Goal: Information Seeking & Learning: Learn about a topic

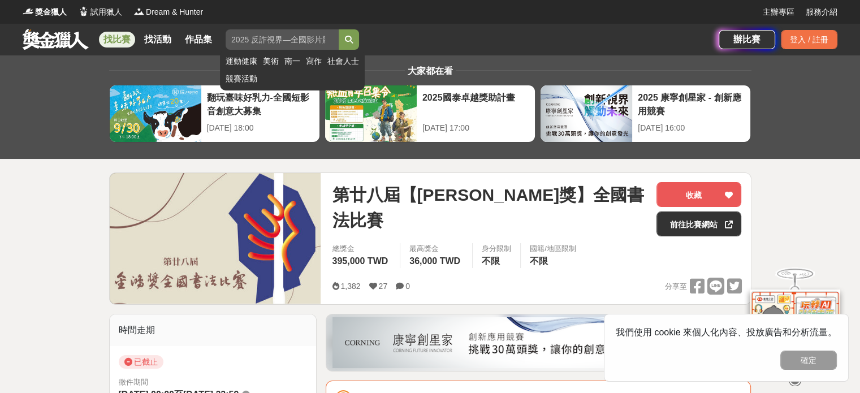
click at [294, 42] on input "search" at bounding box center [282, 39] width 113 height 20
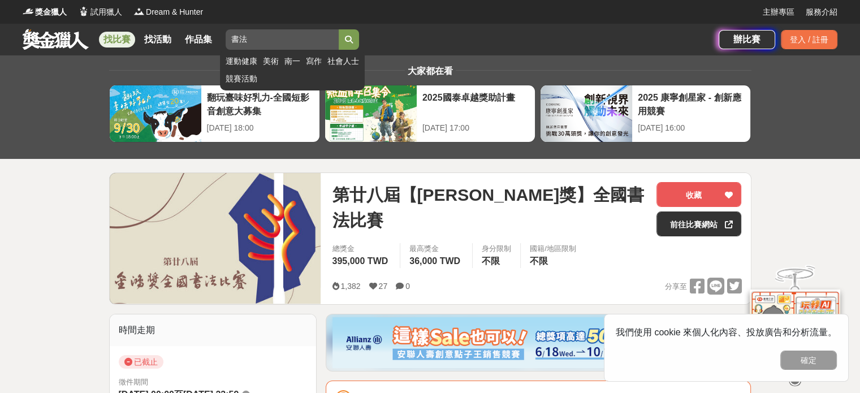
type input "書法"
click at [339, 29] on button "submit" at bounding box center [349, 39] width 20 height 20
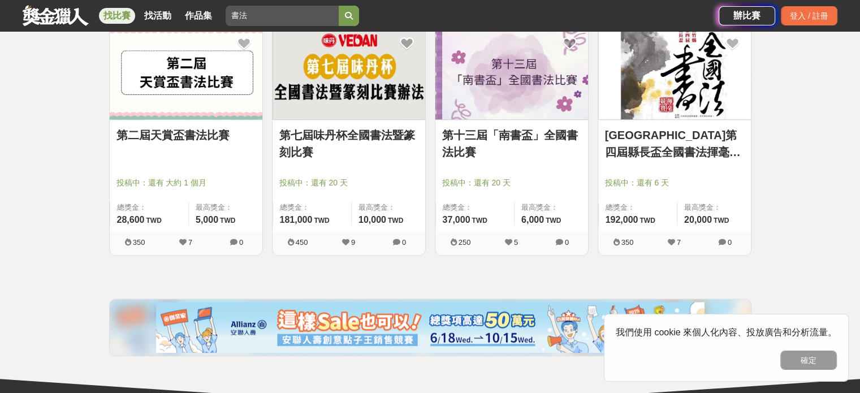
scroll to position [1188, 0]
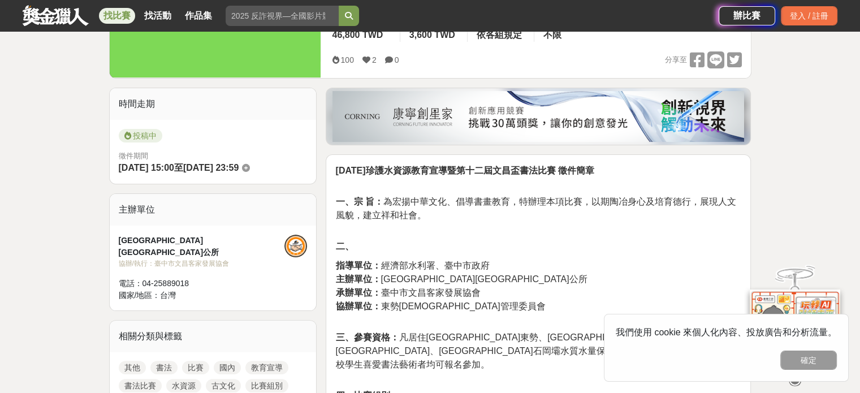
scroll to position [339, 0]
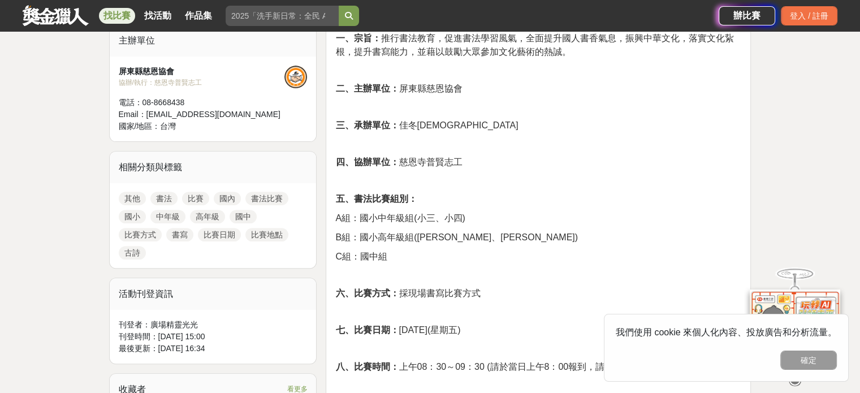
scroll to position [396, 0]
